Goal: Navigation & Orientation: Understand site structure

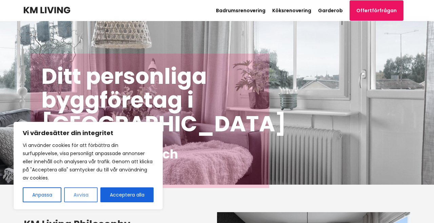
click at [79, 195] on button "Avvisa" at bounding box center [81, 194] width 34 height 15
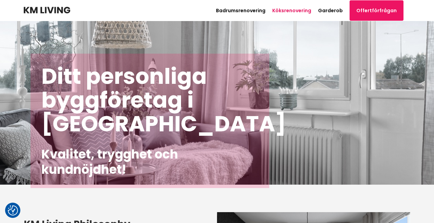
click at [298, 9] on link "Köksrenovering" at bounding box center [291, 10] width 39 height 7
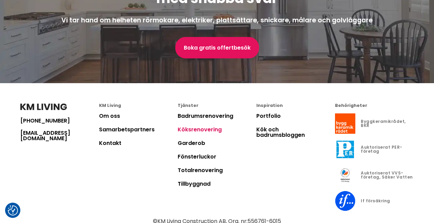
scroll to position [1590, 0]
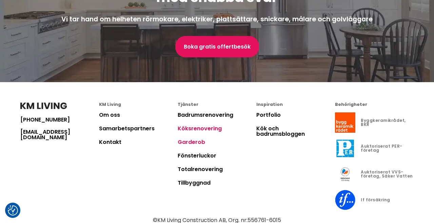
click at [191, 138] on link "Garderob" at bounding box center [191, 142] width 27 height 8
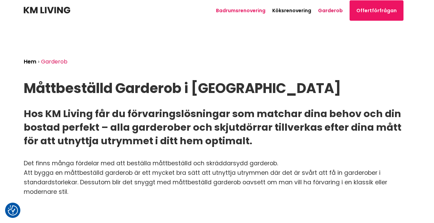
click at [237, 10] on link "Badrumsrenovering" at bounding box center [240, 10] width 49 height 7
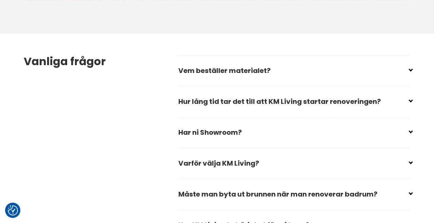
scroll to position [1987, 0]
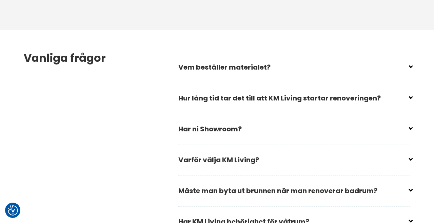
click at [188, 121] on input "checkbox" at bounding box center [296, 126] width 232 height 10
checkbox input "false"
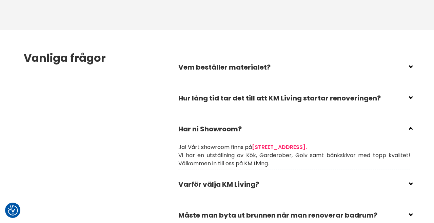
click at [255, 90] on input "checkbox" at bounding box center [296, 95] width 232 height 10
checkbox input "false"
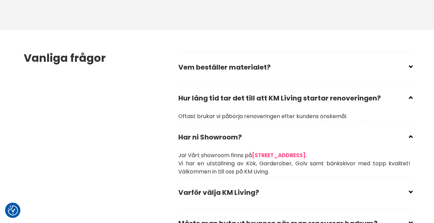
click at [271, 59] on input "checkbox" at bounding box center [296, 64] width 232 height 10
checkbox input "false"
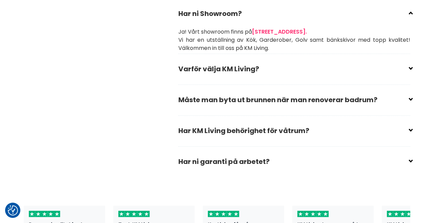
scroll to position [2143, 0]
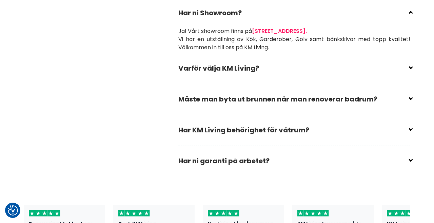
click at [213, 122] on input "checkbox" at bounding box center [296, 127] width 232 height 10
checkbox input "false"
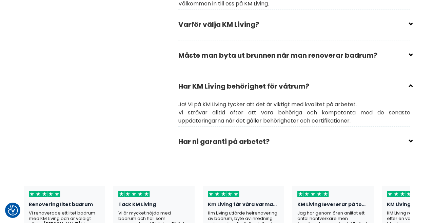
scroll to position [2190, 0]
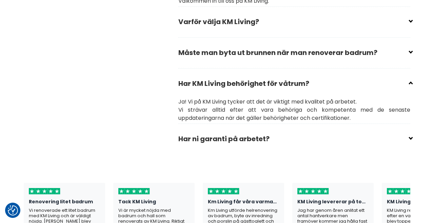
click at [215, 131] on input "checkbox" at bounding box center [296, 136] width 232 height 10
checkbox input "false"
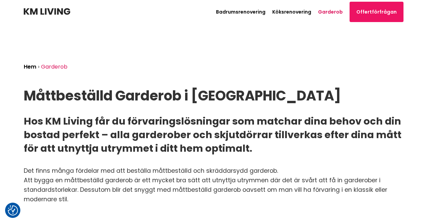
scroll to position [1590, 0]
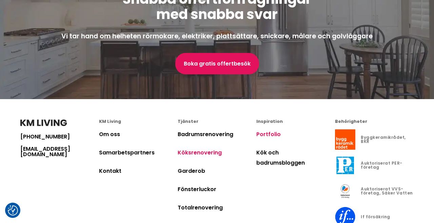
click at [259, 130] on link "Portfolio" at bounding box center [268, 134] width 24 height 8
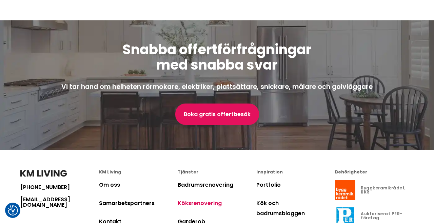
scroll to position [1547, 0]
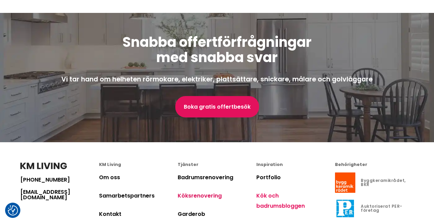
click at [264, 191] on link "Kök och badrumsbloggen" at bounding box center [280, 200] width 48 height 18
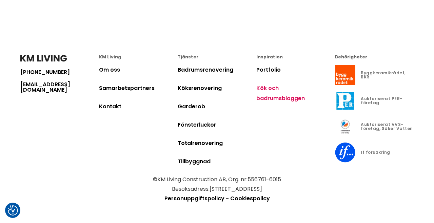
scroll to position [404, 0]
click at [195, 123] on link "Fönsterluckor" at bounding box center [197, 125] width 39 height 8
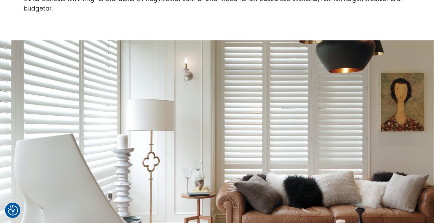
scroll to position [120, 0]
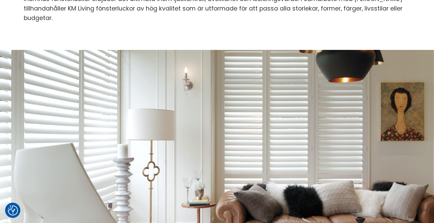
scroll to position [404, 0]
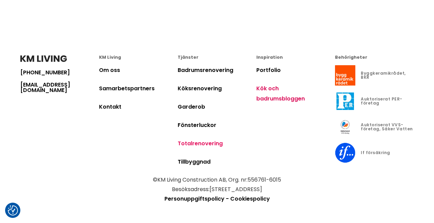
click at [189, 142] on link "Totalrenovering" at bounding box center [200, 143] width 45 height 8
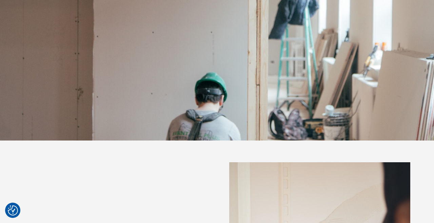
scroll to position [296, 0]
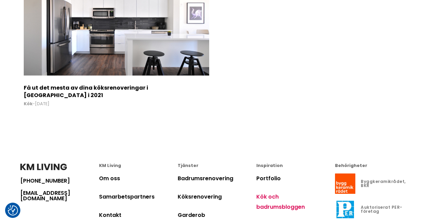
scroll to position [404, 0]
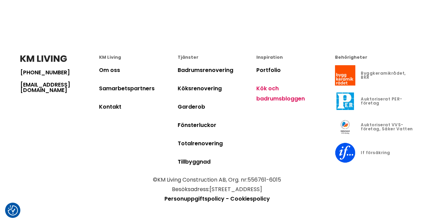
scroll to position [1547, 0]
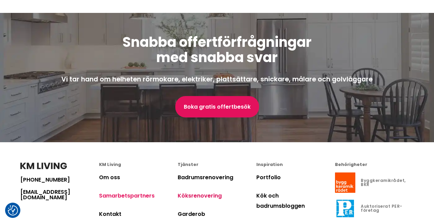
click at [129, 191] on link "Samarbetspartners" at bounding box center [127, 195] width 56 height 8
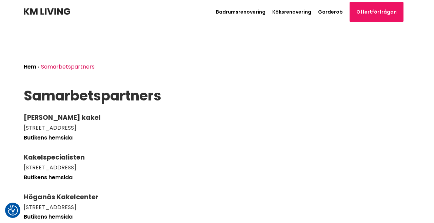
scroll to position [1547, 0]
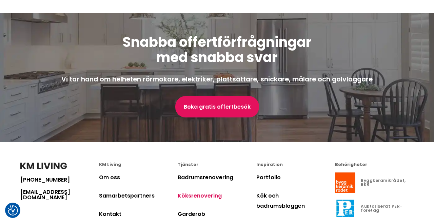
click at [204, 191] on link "Köksrenovering" at bounding box center [200, 195] width 44 height 8
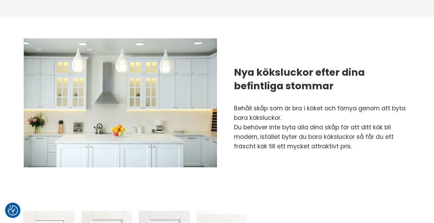
scroll to position [603, 0]
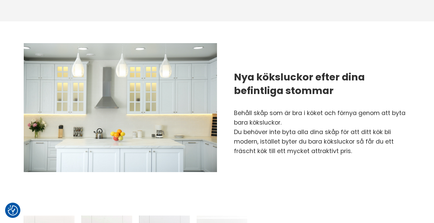
scroll to position [1547, 0]
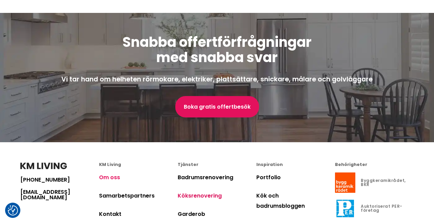
click at [106, 173] on link "Om oss" at bounding box center [109, 177] width 21 height 8
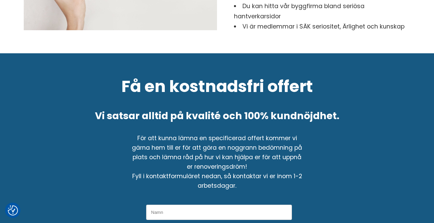
scroll to position [1361, 0]
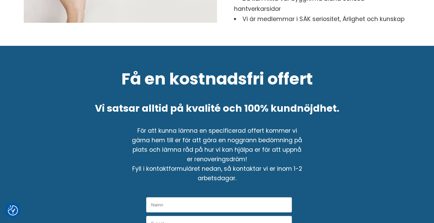
scroll to position [1547, 0]
